Goal: Transaction & Acquisition: Obtain resource

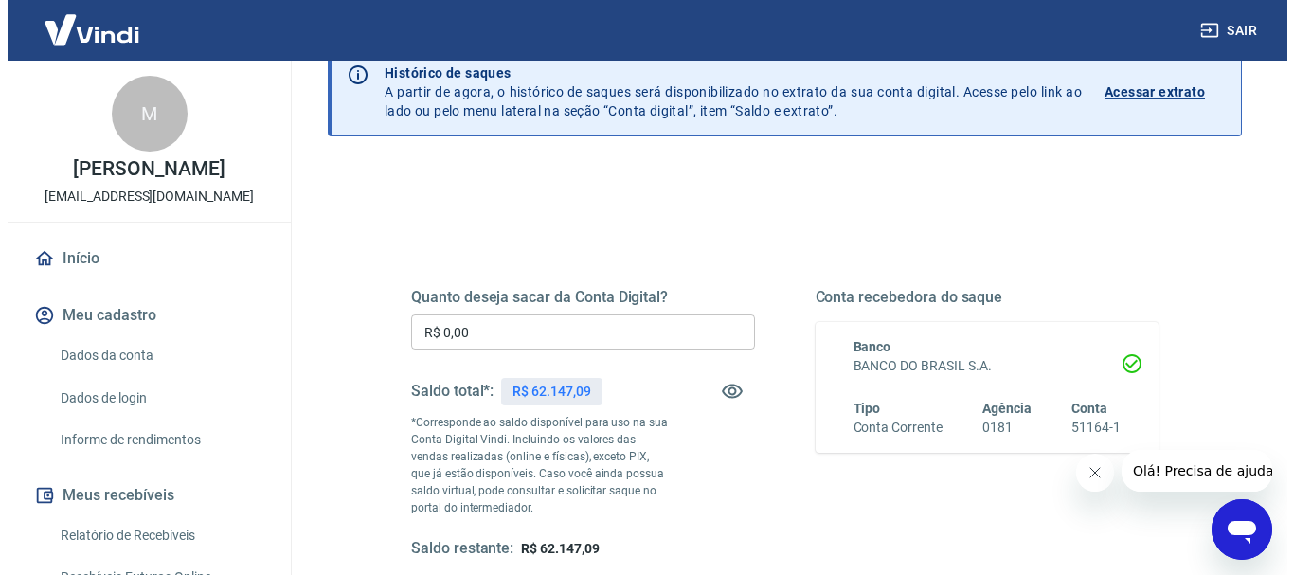
scroll to position [190, 0]
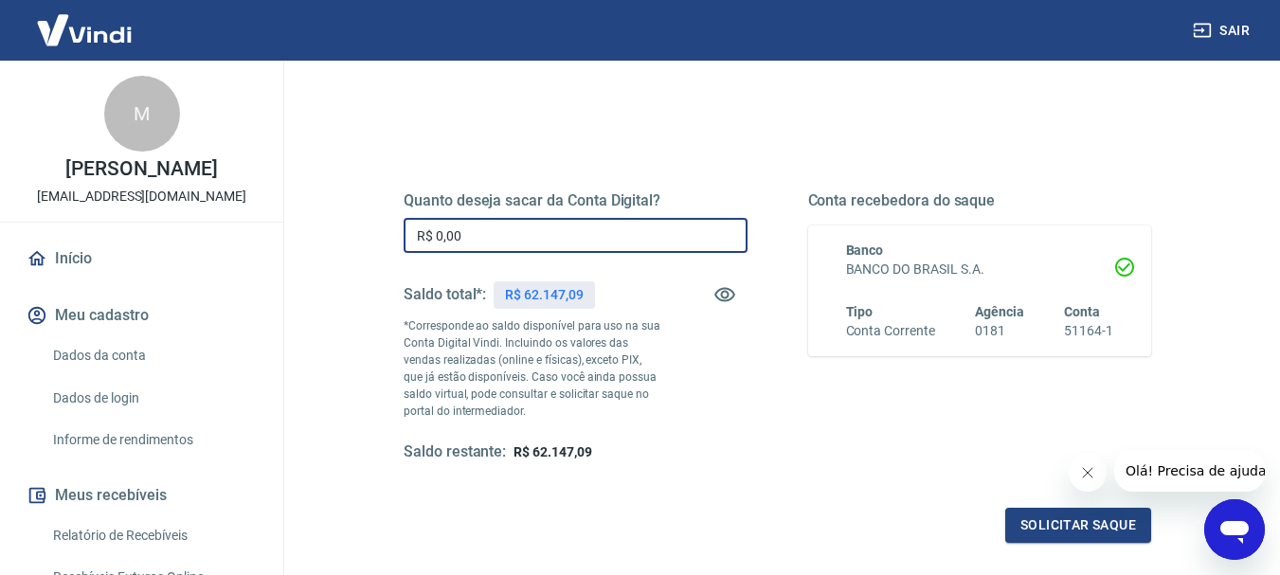
drag, startPoint x: 416, startPoint y: 231, endPoint x: 352, endPoint y: 229, distance: 64.5
click at [352, 230] on div "Quanto deseja sacar da Conta Digital? R$ 0,00 ​ Saldo total*: R$ 62.147,09 *Cor…" at bounding box center [777, 417] width 914 height 695
type input "R$ 62.100,00"
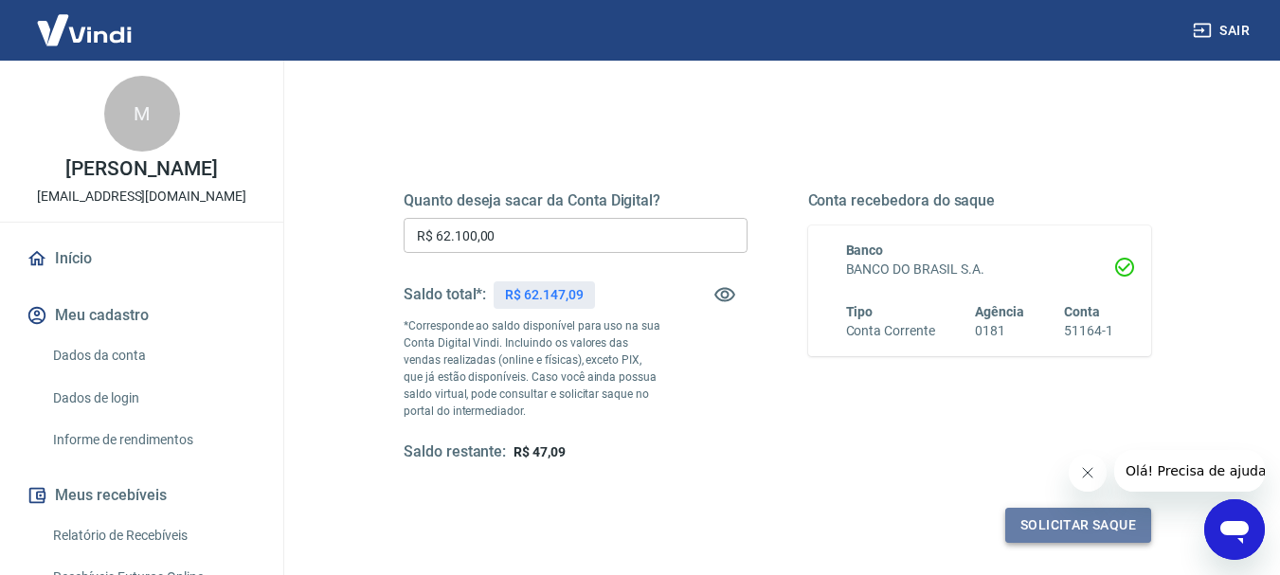
click at [1051, 522] on button "Solicitar saque" at bounding box center [1078, 525] width 146 height 35
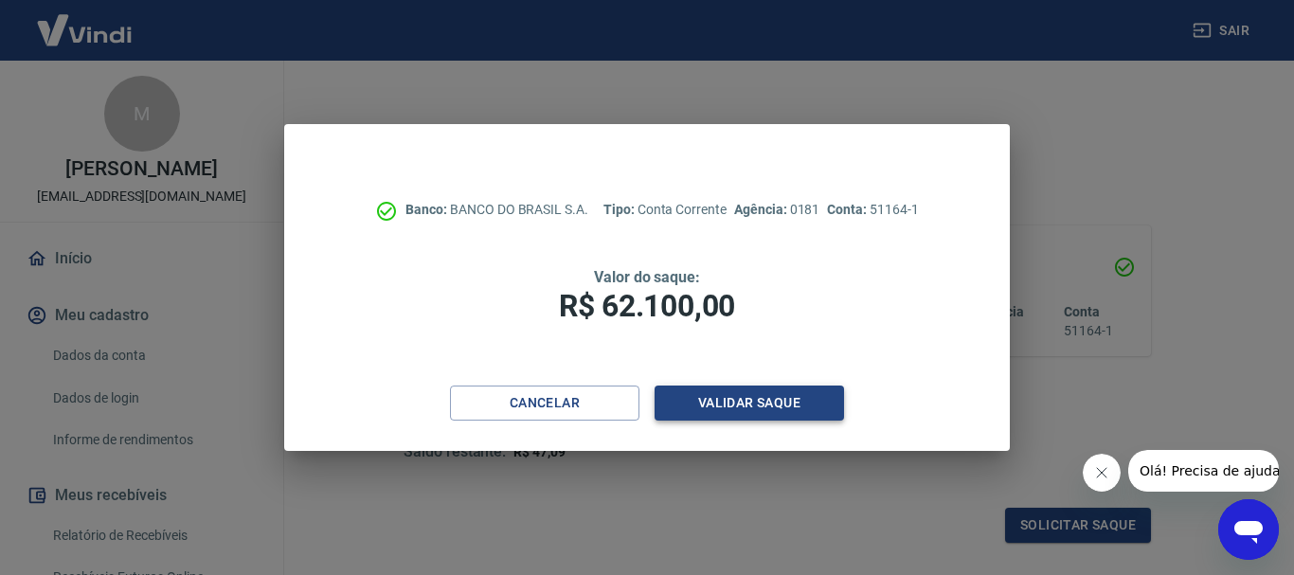
click at [738, 399] on button "Validar saque" at bounding box center [750, 403] width 190 height 35
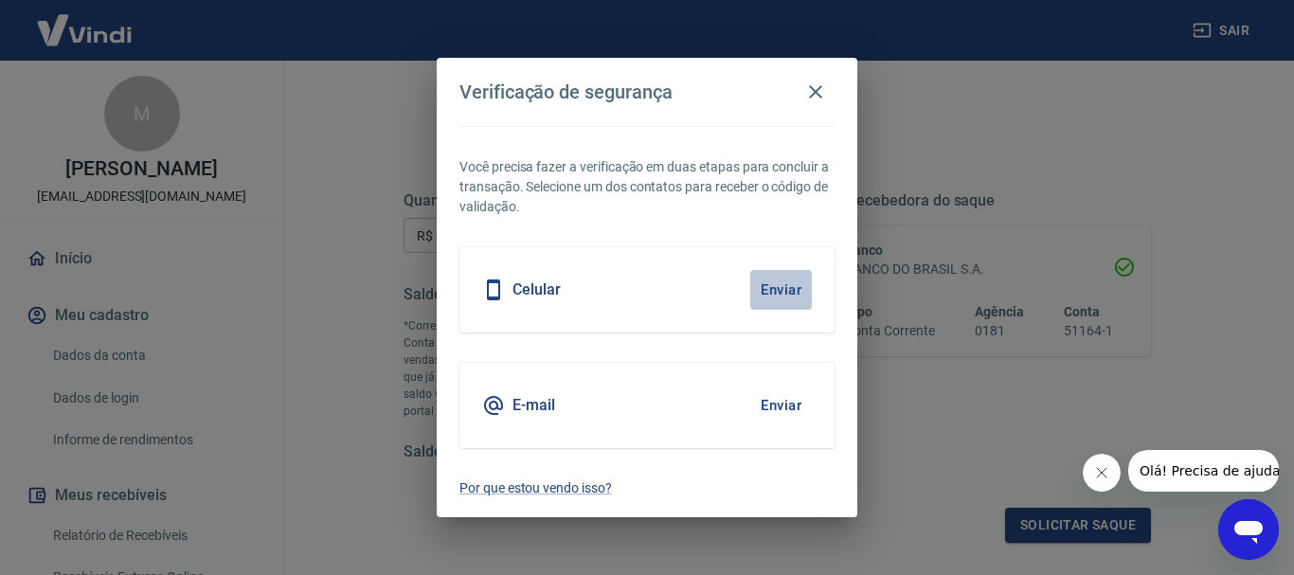
click at [774, 285] on button "Enviar" at bounding box center [781, 290] width 62 height 40
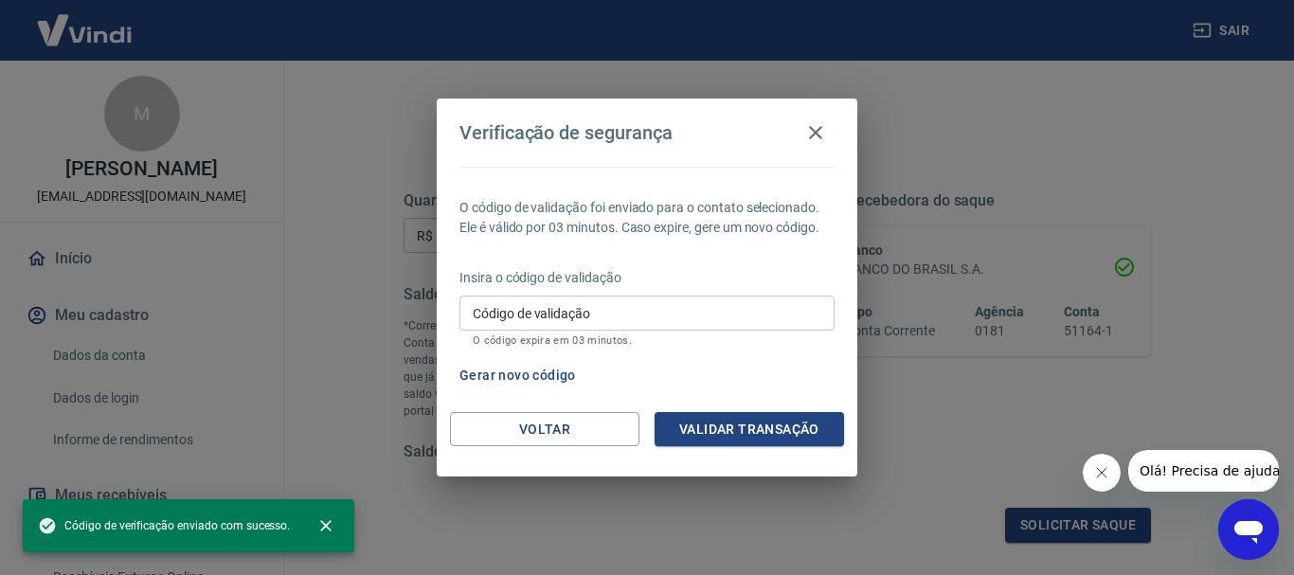
click at [694, 311] on input "Código de validação" at bounding box center [647, 313] width 375 height 35
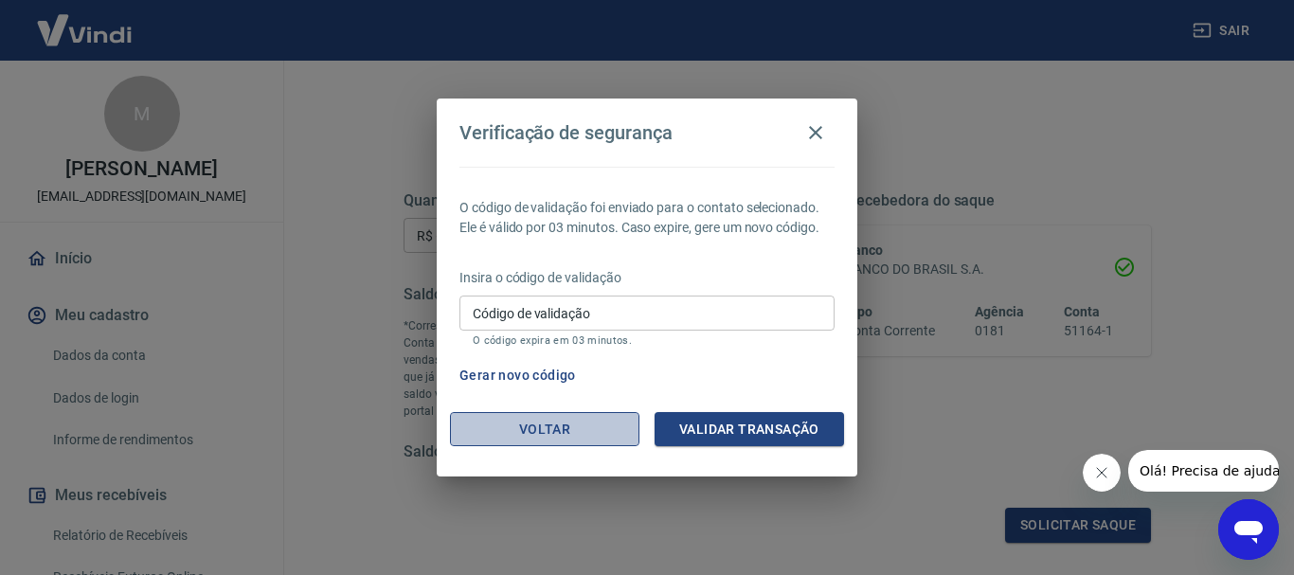
click at [535, 425] on button "Voltar" at bounding box center [545, 429] width 190 height 35
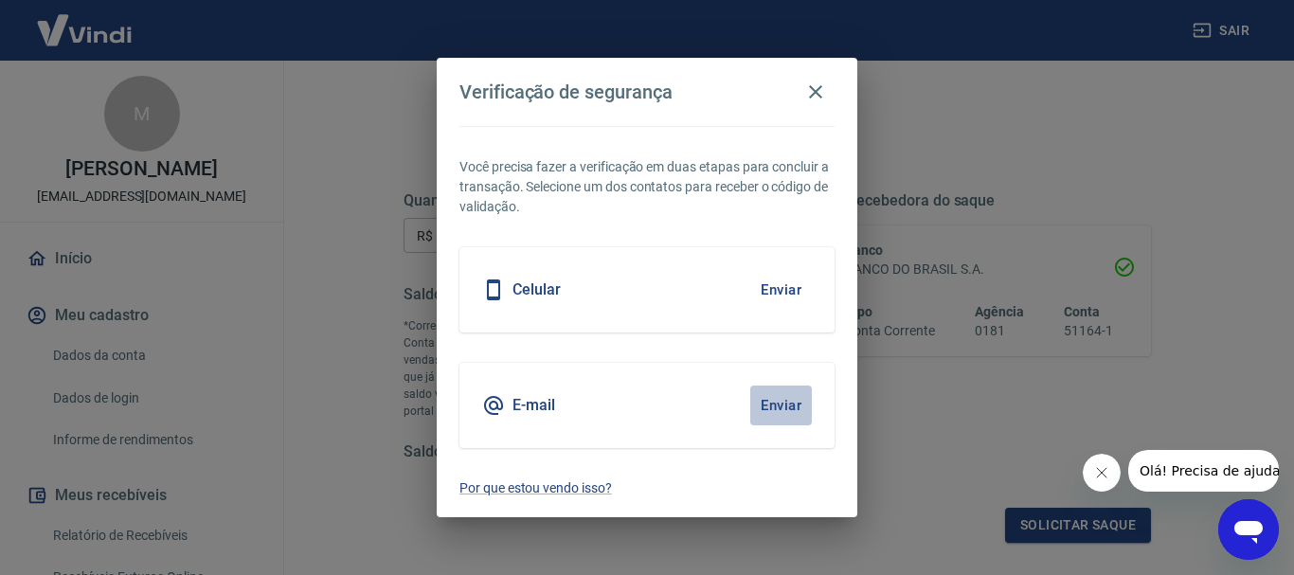
click at [780, 403] on button "Enviar" at bounding box center [781, 406] width 62 height 40
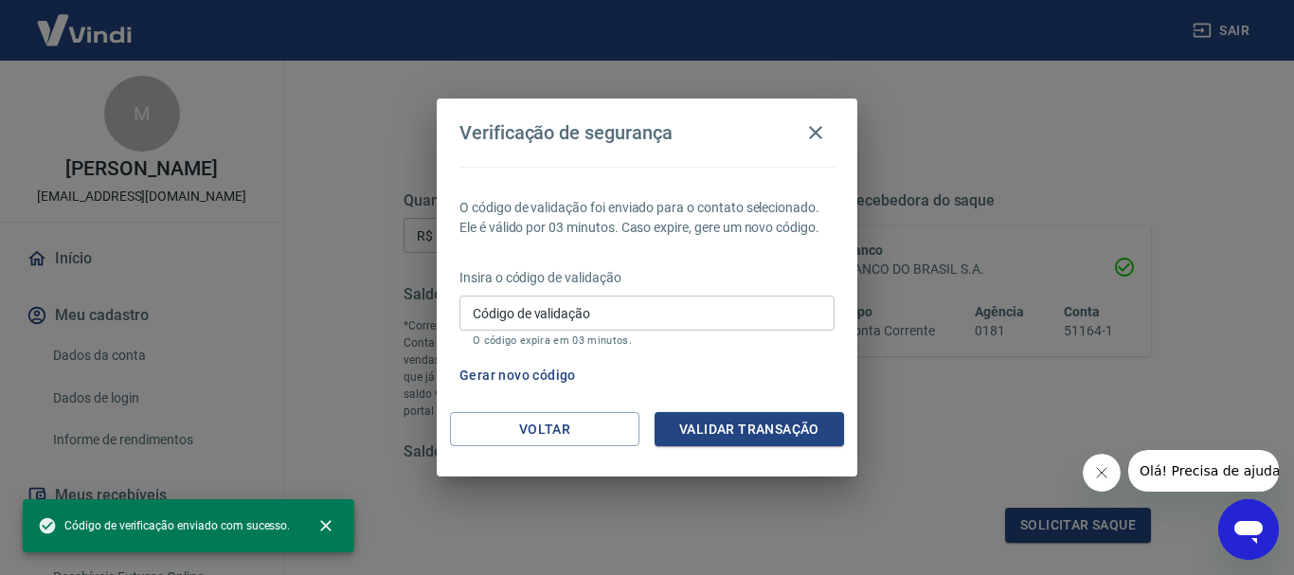
click at [627, 311] on input "Código de validação" at bounding box center [647, 313] width 375 height 35
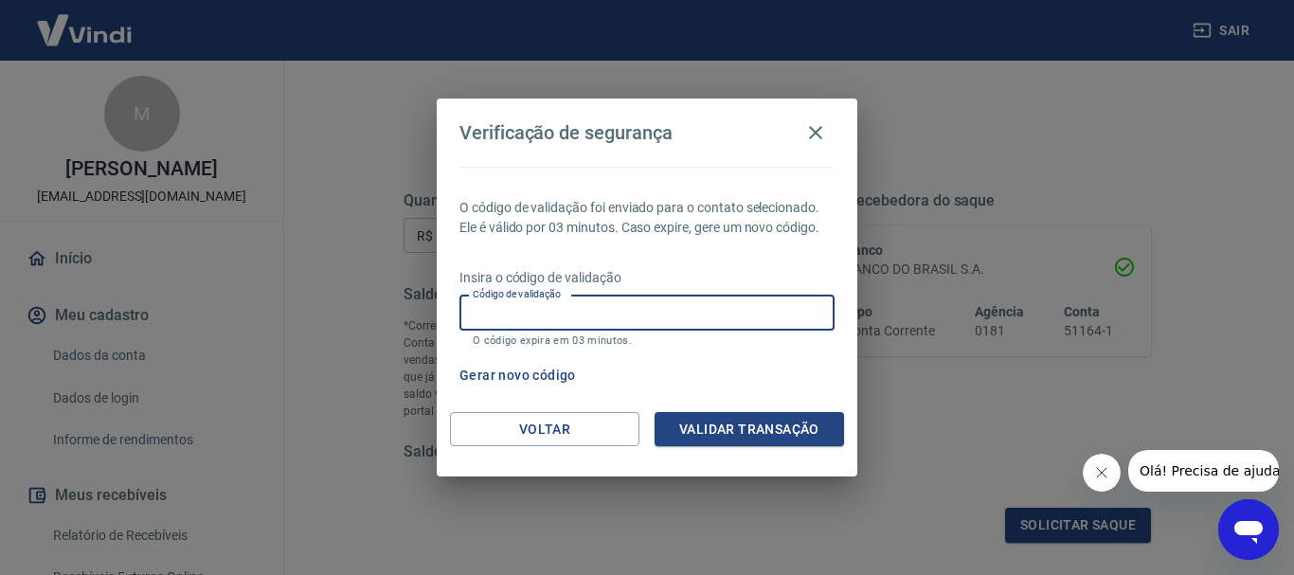
paste input "841610"
type input "841610"
click at [752, 438] on button "Validar transação" at bounding box center [750, 429] width 190 height 35
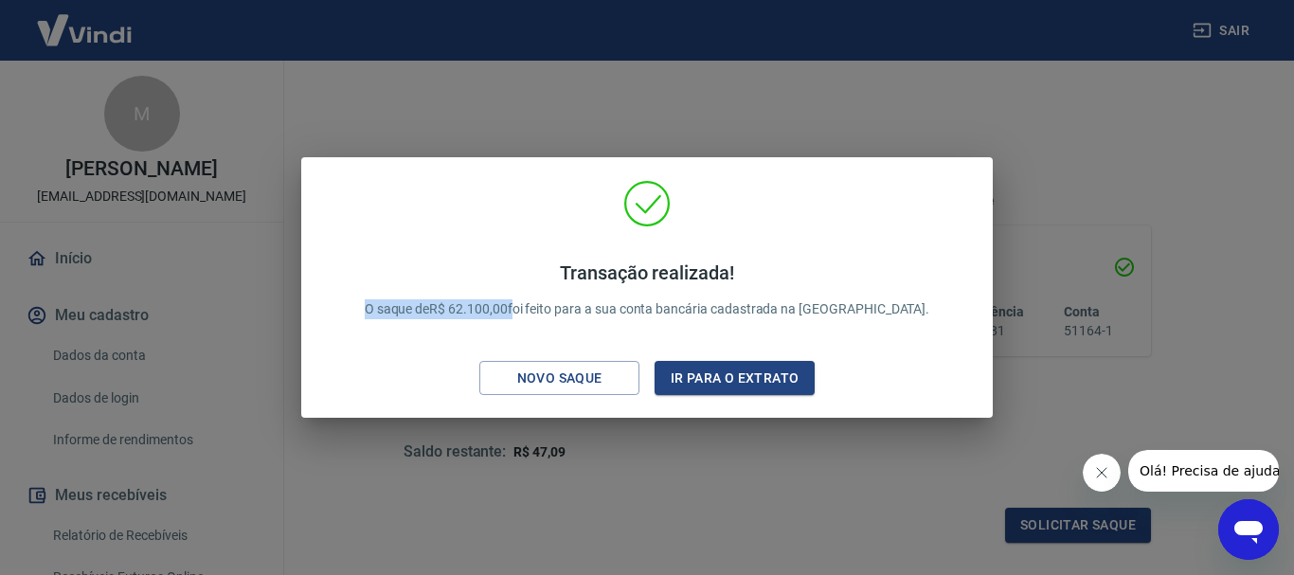
drag, startPoint x: 561, startPoint y: 301, endPoint x: 393, endPoint y: 318, distance: 168.6
click at [394, 317] on div "Transação realizada! O saque de R$ 62.100,00 foi feito para a sua conta bancári…" at bounding box center [647, 291] width 611 height 96
copy p "O saque de R$ 62.100,00"
